Goal: Transaction & Acquisition: Book appointment/travel/reservation

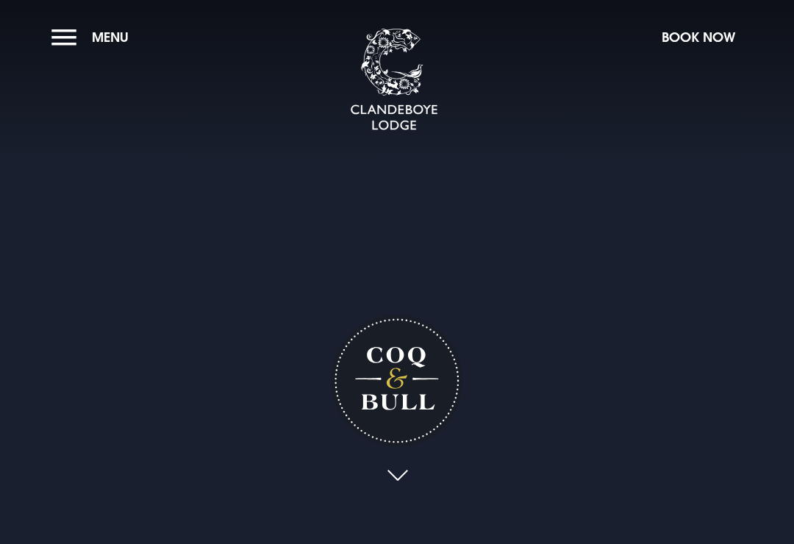
click at [681, 43] on button "Book Now" at bounding box center [698, 37] width 88 height 32
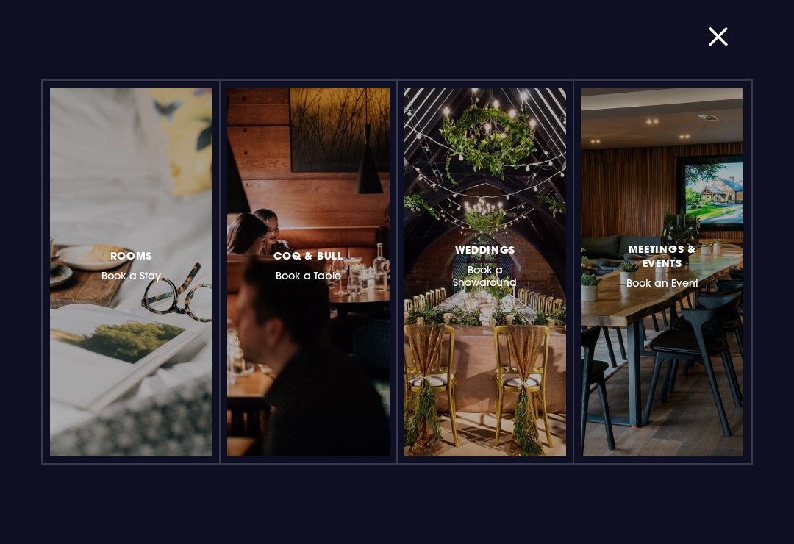
click at [372, 272] on div at bounding box center [372, 272] width 0 height 0
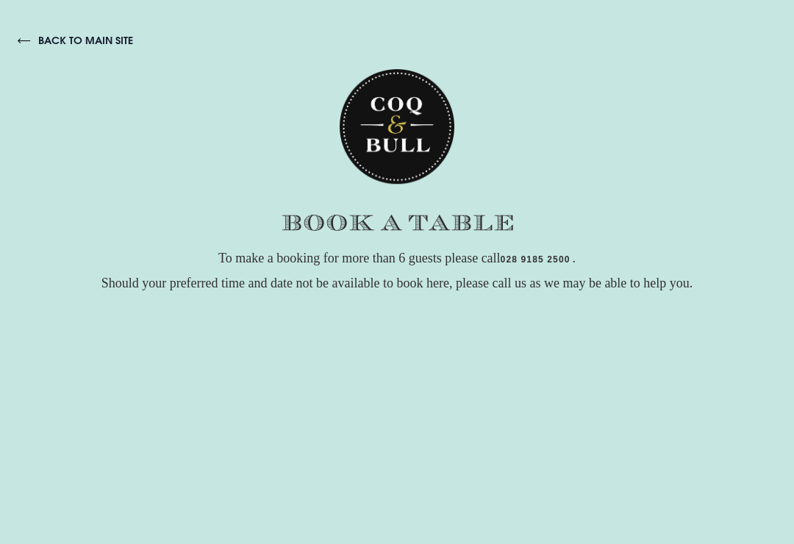
click at [79, 38] on link "back to main site" at bounding box center [75, 40] width 115 height 13
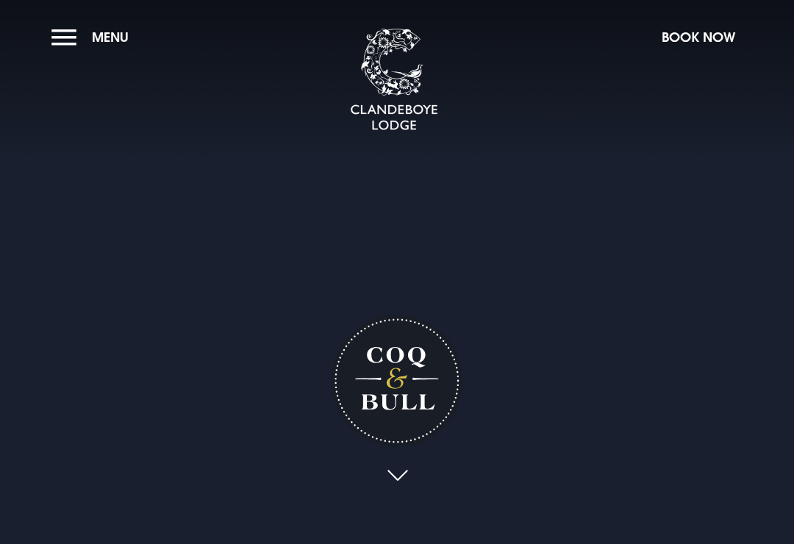
click at [689, 43] on button "Book Now" at bounding box center [698, 37] width 88 height 32
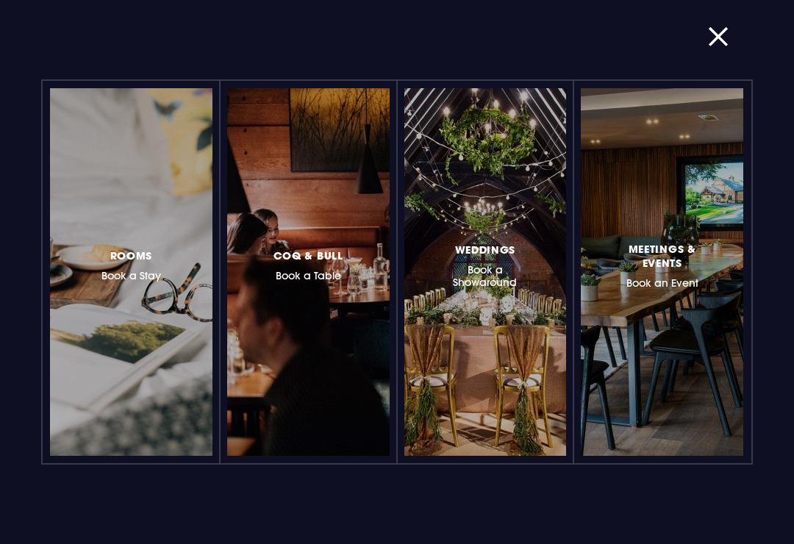
click at [372, 272] on div at bounding box center [372, 272] width 0 height 0
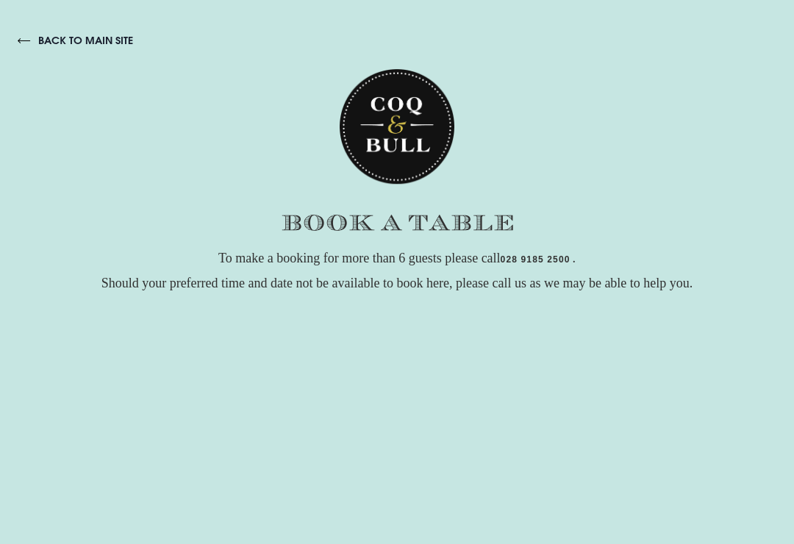
checkbox input "true"
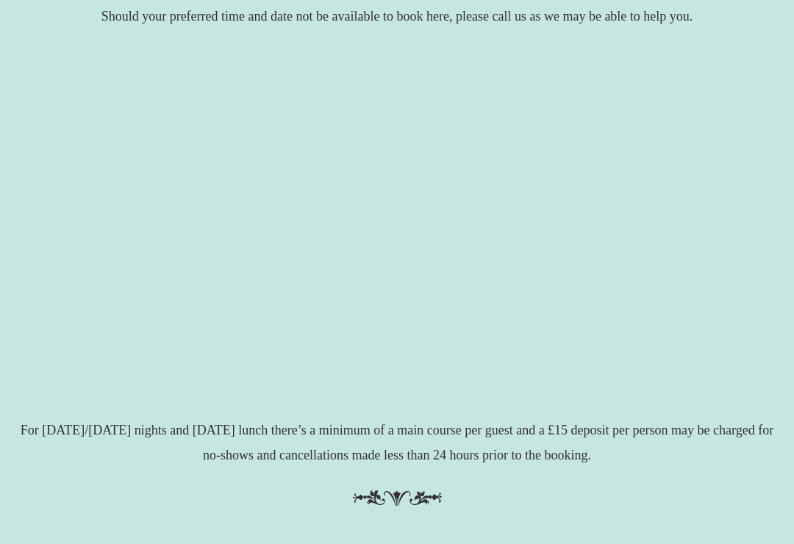
scroll to position [267, 0]
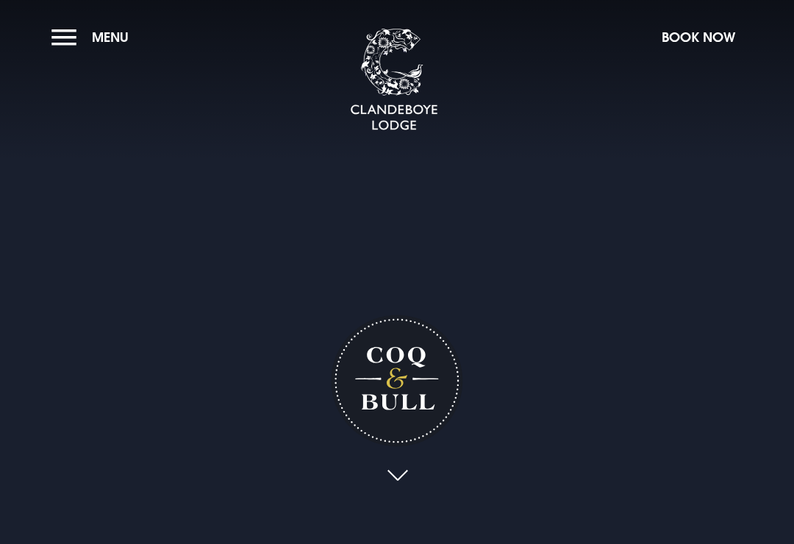
click at [398, 492] on link at bounding box center [397, 476] width 34 height 32
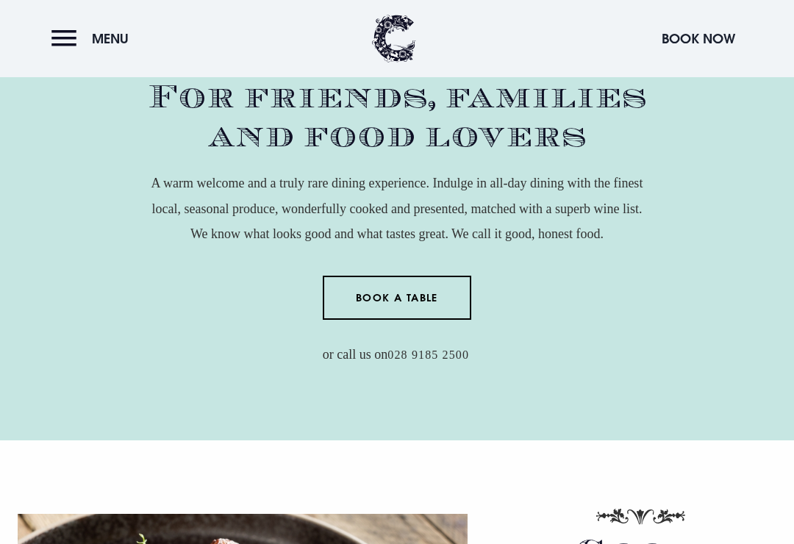
scroll to position [542, 0]
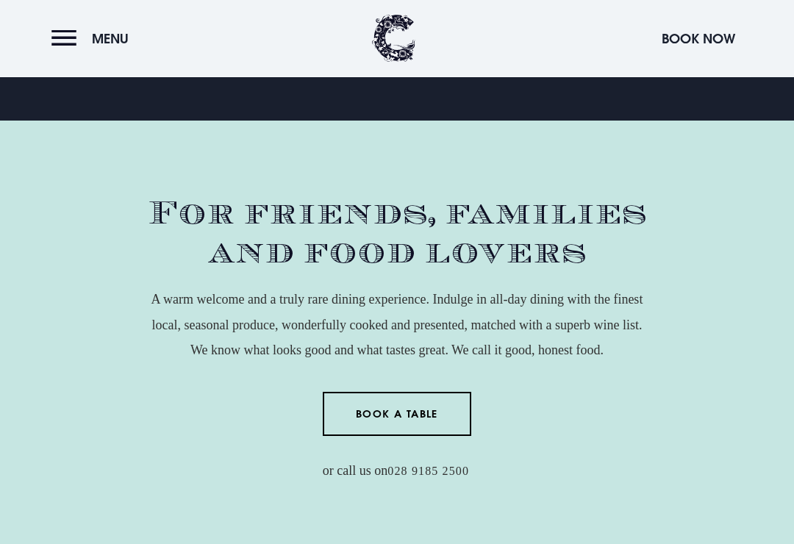
click at [60, 43] on button "Menu" at bounding box center [93, 39] width 84 height 32
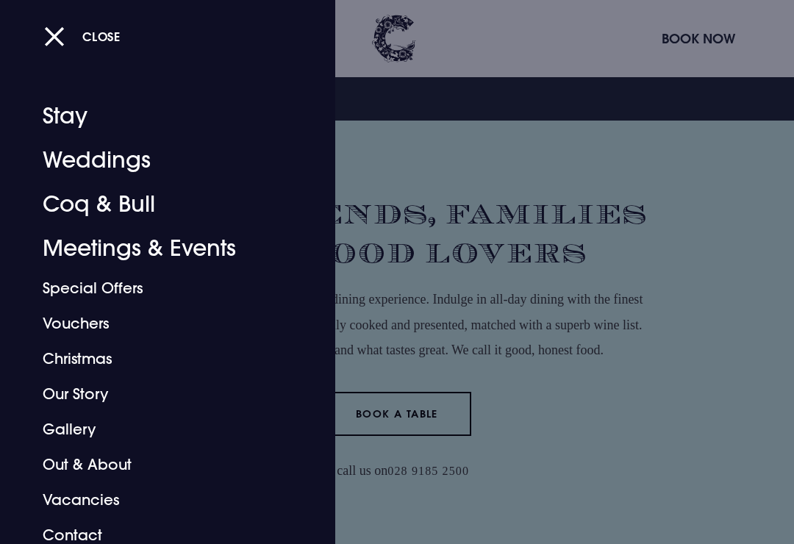
click at [141, 210] on link "Coq & Bull" at bounding box center [158, 204] width 230 height 44
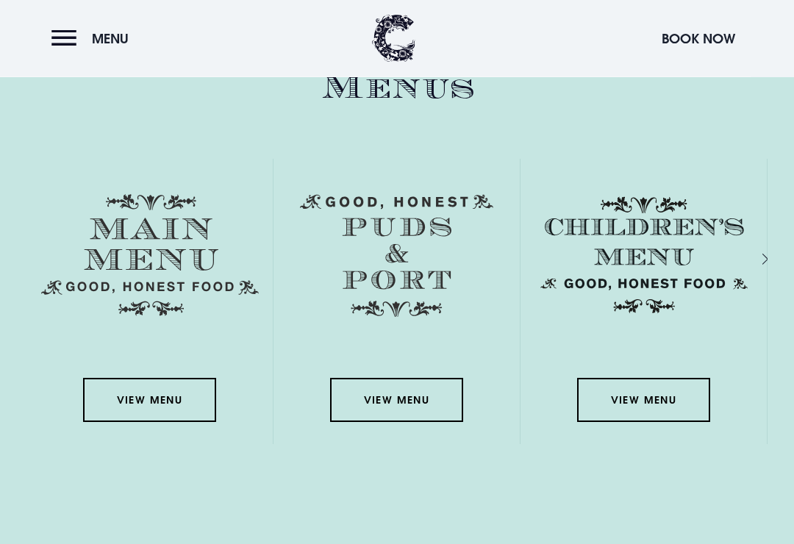
scroll to position [2022, 0]
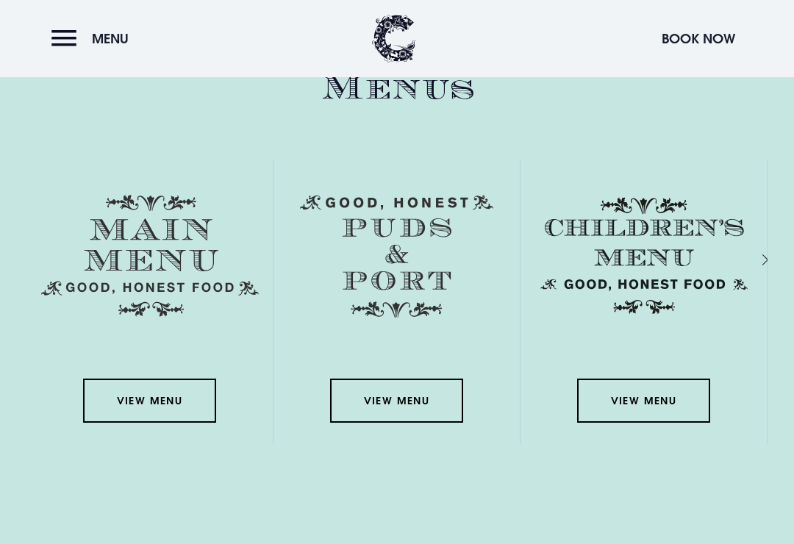
click at [146, 414] on link "View Menu" at bounding box center [149, 400] width 132 height 44
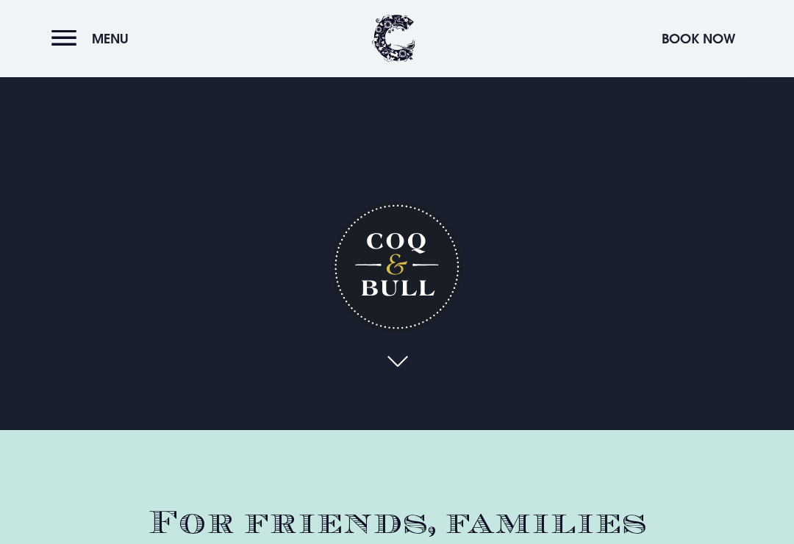
scroll to position [0, 0]
